Goal: Task Accomplishment & Management: Manage account settings

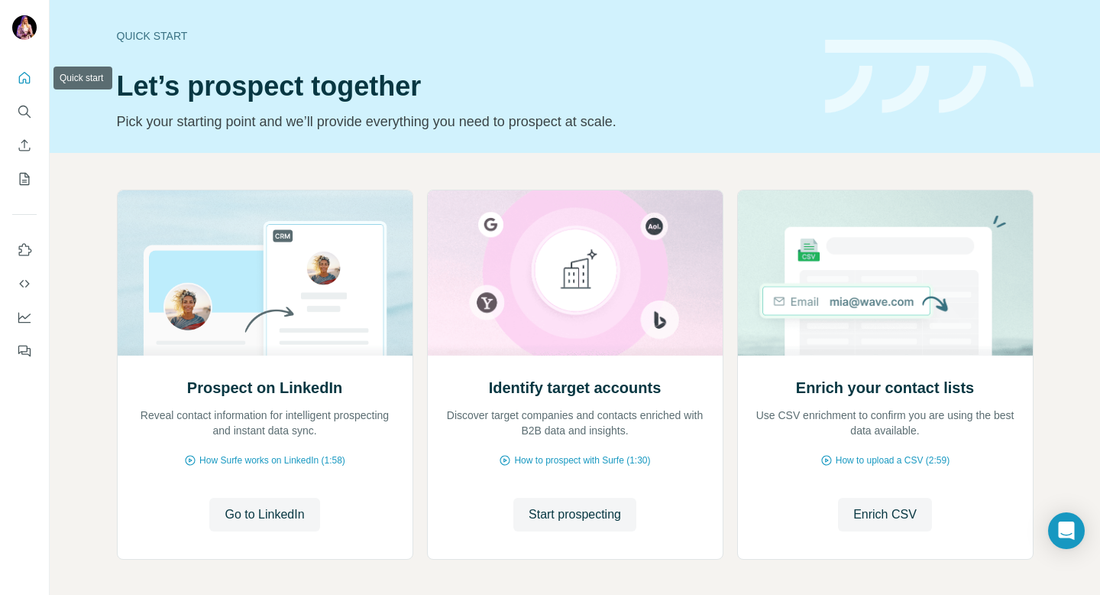
click at [29, 80] on icon "Quick start" at bounding box center [24, 77] width 11 height 11
click at [23, 177] on icon "My lists" at bounding box center [24, 178] width 15 height 15
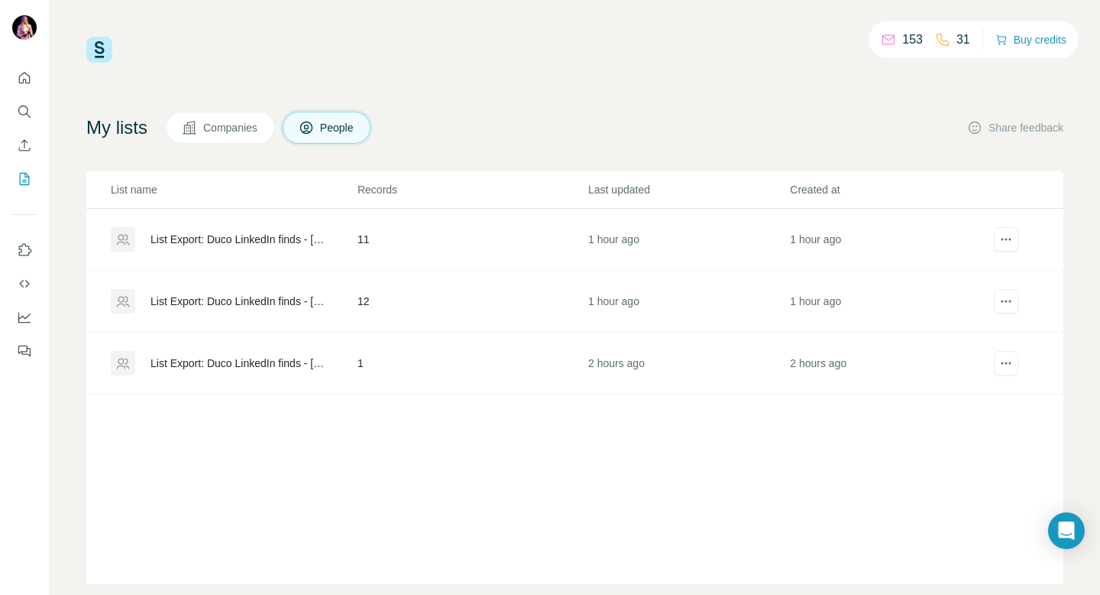
click at [252, 238] on div "List Export: Duco LinkedIn finds - [DATE] 13:11" at bounding box center [241, 239] width 181 height 15
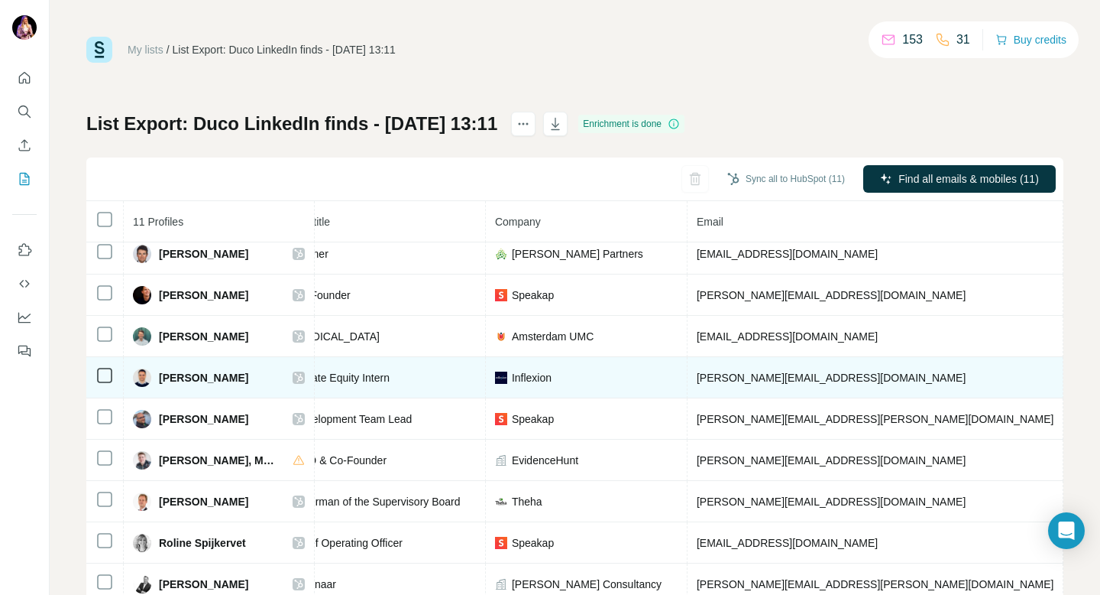
scroll to position [47, 0]
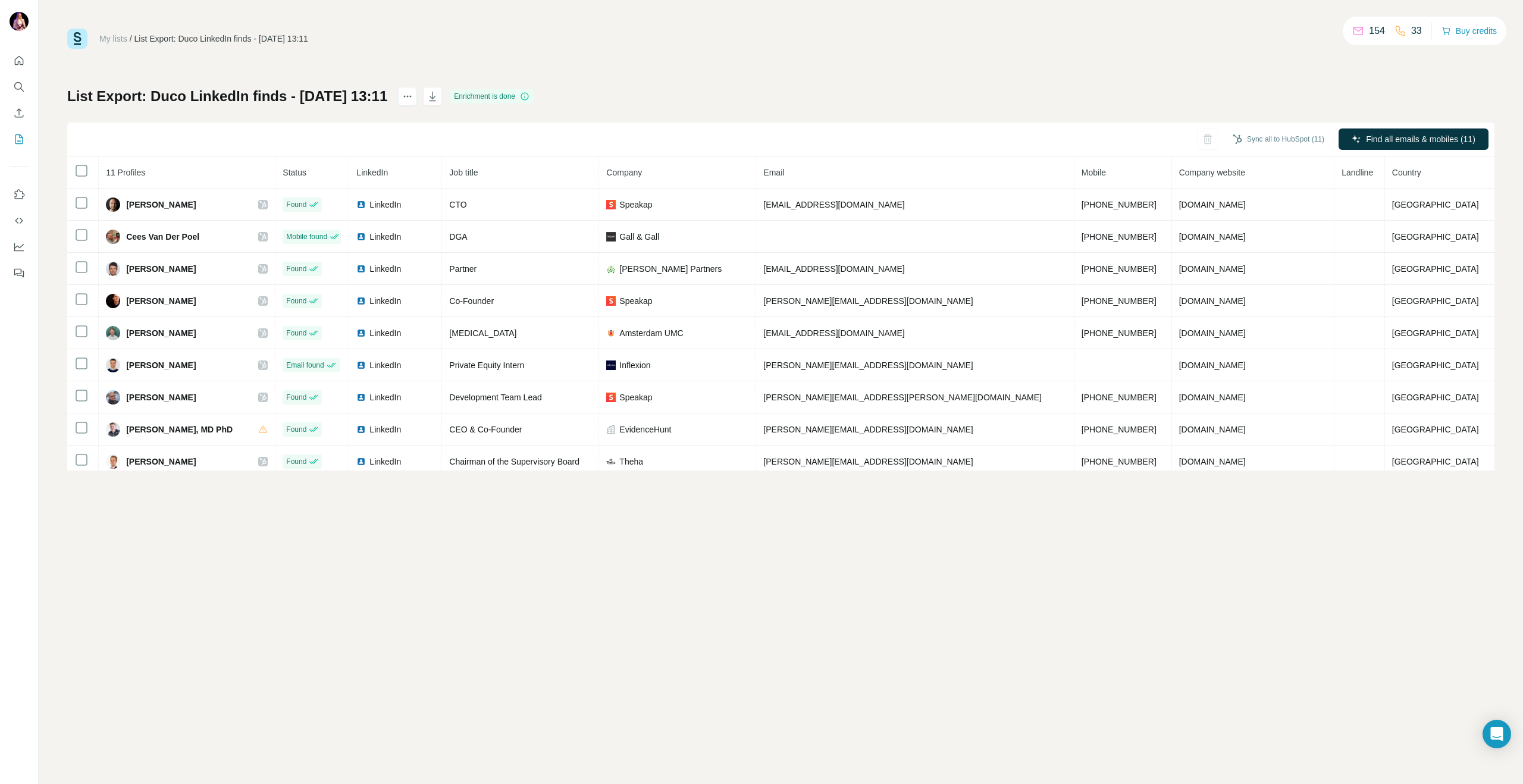
click at [1230, 541] on div "My lists / List Export: Duco LinkedIn finds - [DATE] 13:11 154 33 Buy credits L…" at bounding box center [781, 392] width 1485 height 784
